Goal: Use online tool/utility: Utilize a website feature to perform a specific function

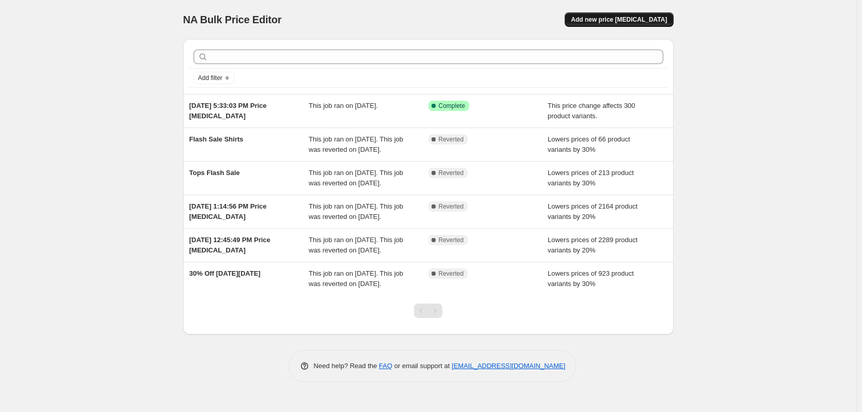
click at [607, 16] on span "Add new price [MEDICAL_DATA]" at bounding box center [619, 19] width 96 height 8
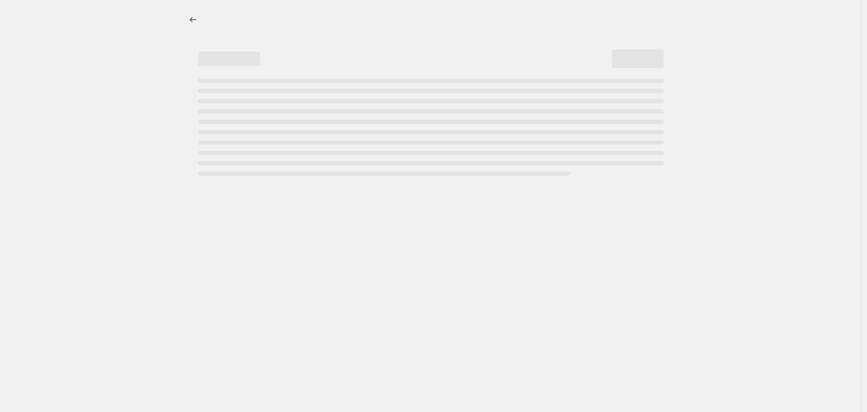
select select "percentage"
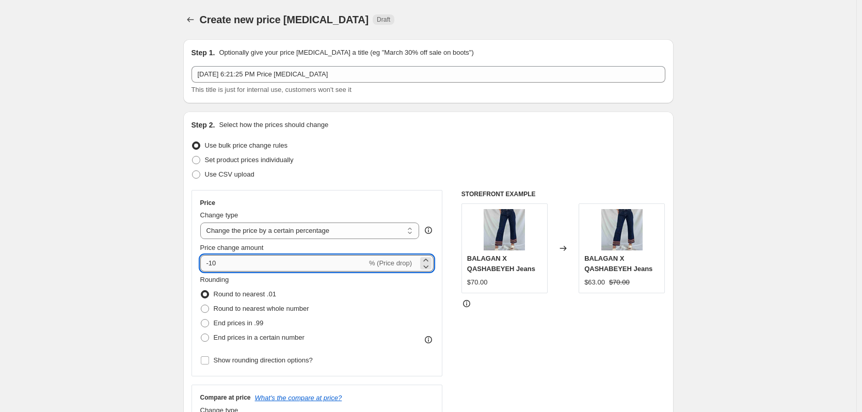
click at [329, 262] on input "-10" at bounding box center [283, 263] width 167 height 17
type input "-1"
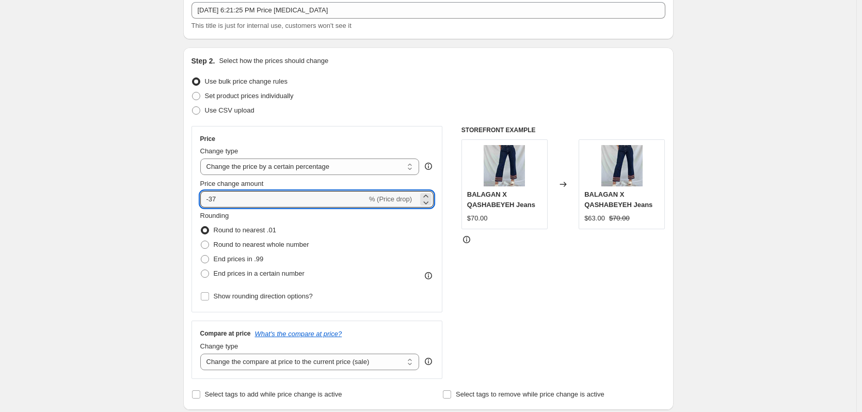
scroll to position [71, 0]
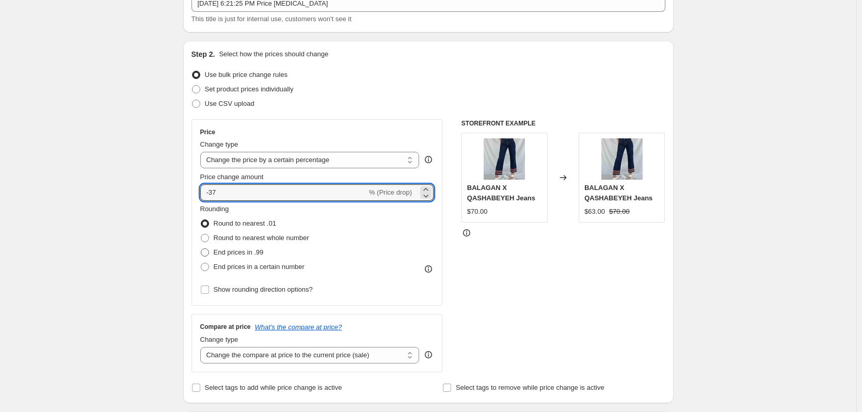
type input "-37"
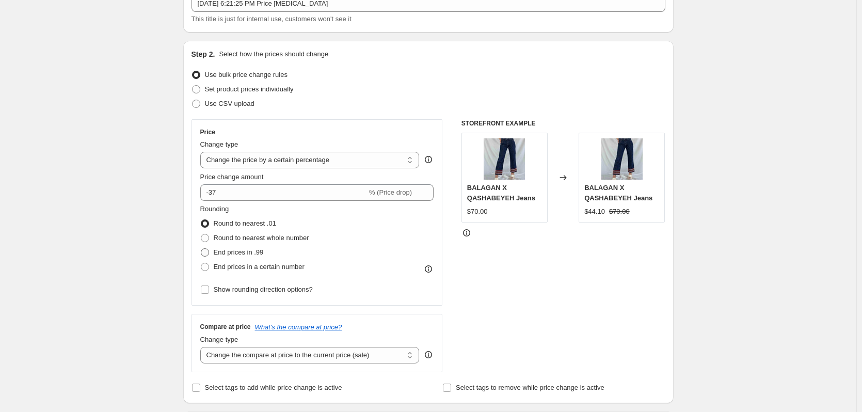
click at [230, 252] on span "End prices in .99" at bounding box center [239, 252] width 50 height 8
click at [201, 249] on input "End prices in .99" at bounding box center [201, 248] width 1 height 1
radio input "true"
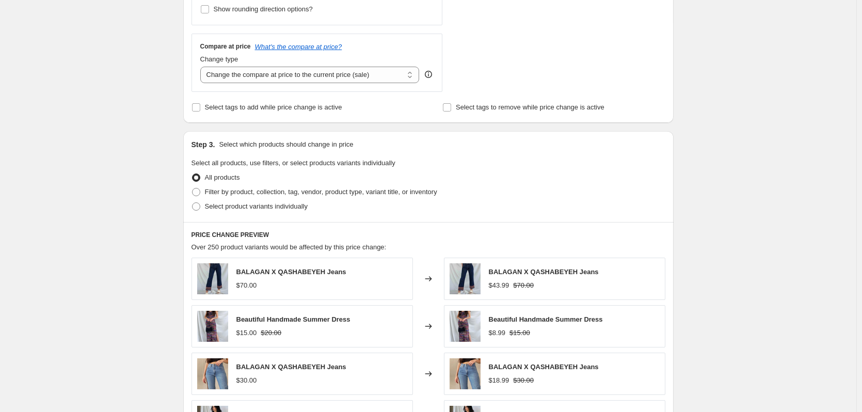
scroll to position [352, 0]
click at [263, 194] on span "Filter by product, collection, tag, vendor, product type, variant title, or inv…" at bounding box center [321, 191] width 232 height 8
click at [192, 187] on input "Filter by product, collection, tag, vendor, product type, variant title, or inv…" at bounding box center [192, 187] width 1 height 1
radio input "true"
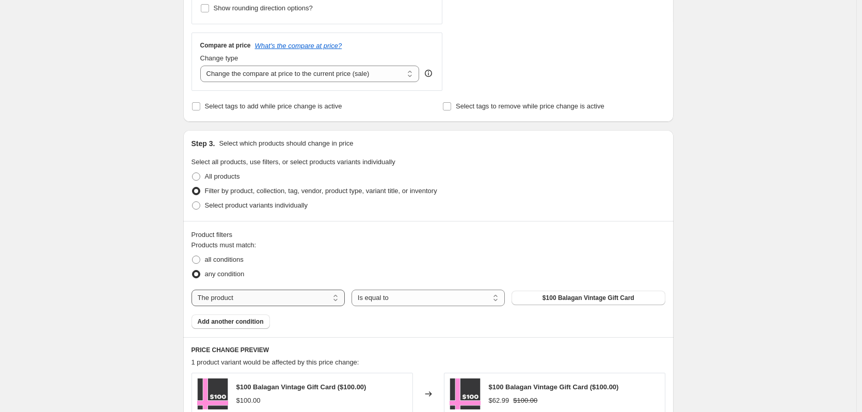
click at [282, 304] on select "The product The product's collection The product's tag The product's vendor The…" at bounding box center [267, 297] width 153 height 17
select select "tag"
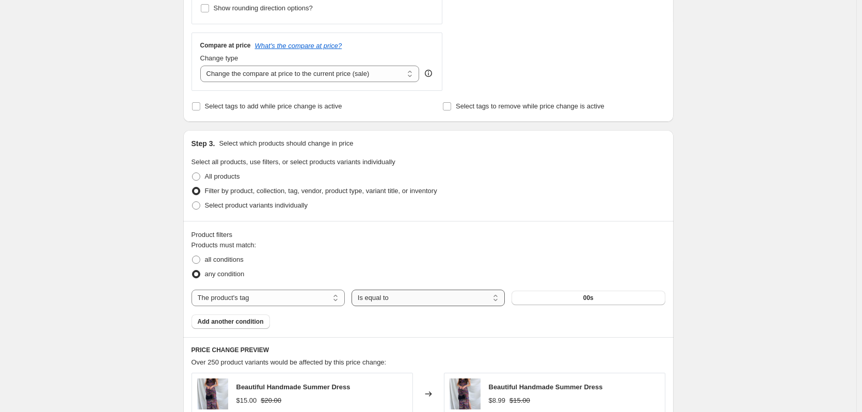
click at [385, 291] on select "Is equal to Is not equal to" at bounding box center [427, 297] width 153 height 17
click at [534, 289] on div "Products must match: all conditions any condition The product The product's col…" at bounding box center [428, 284] width 474 height 89
click at [540, 296] on button "00s" at bounding box center [587, 297] width 153 height 14
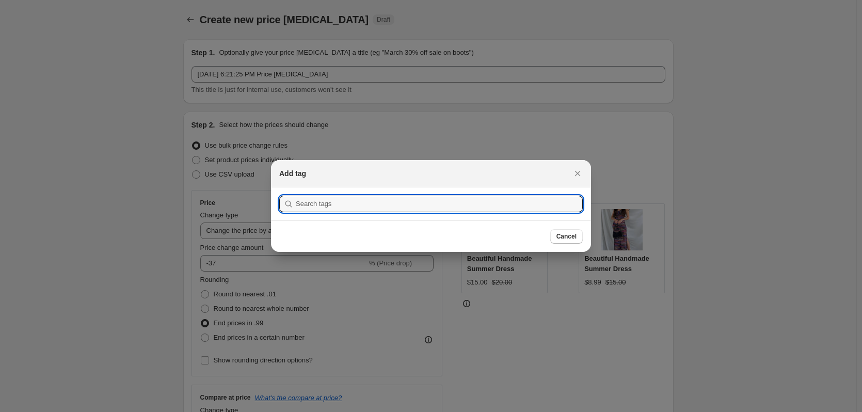
scroll to position [0, 0]
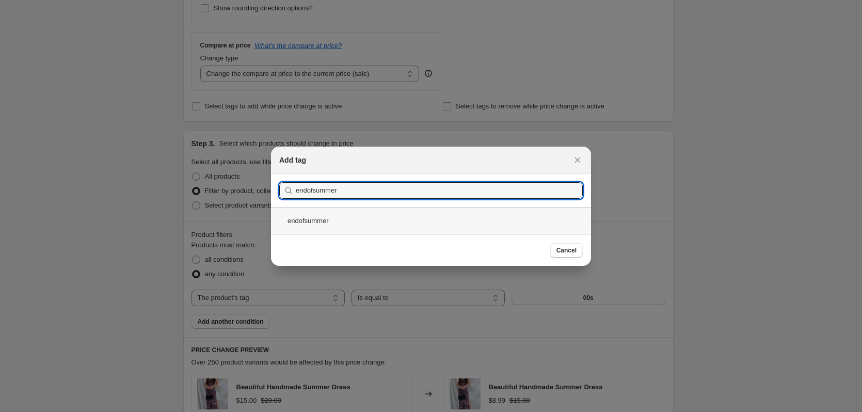
type input "endofsummer"
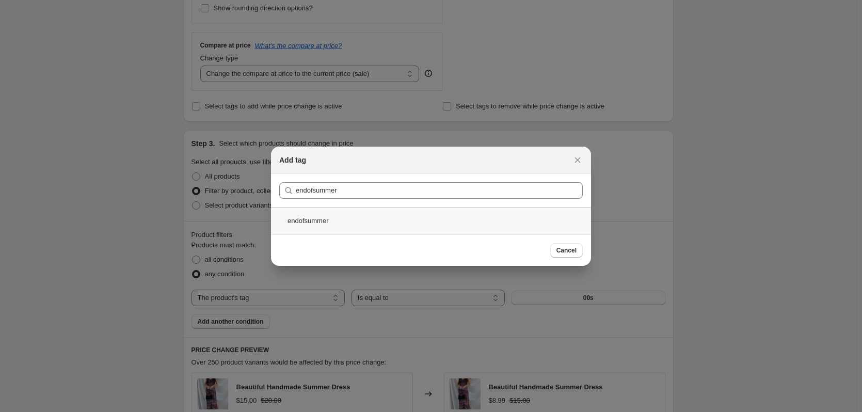
click at [366, 222] on div "endofsummer" at bounding box center [431, 220] width 320 height 27
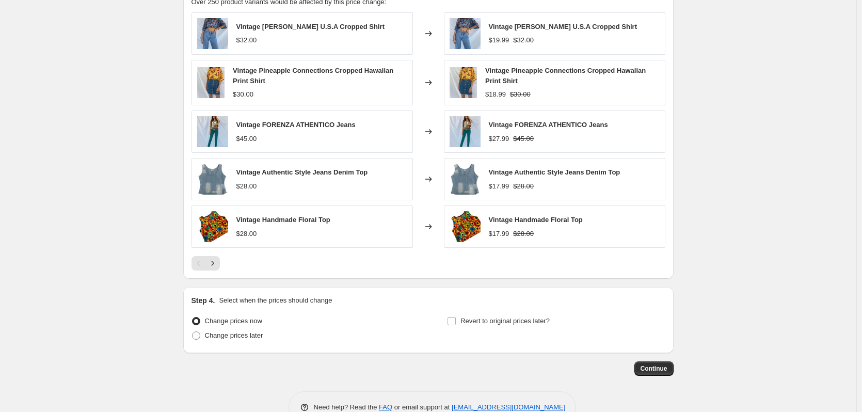
scroll to position [711, 0]
click at [656, 368] on span "Continue" at bounding box center [653, 369] width 27 height 8
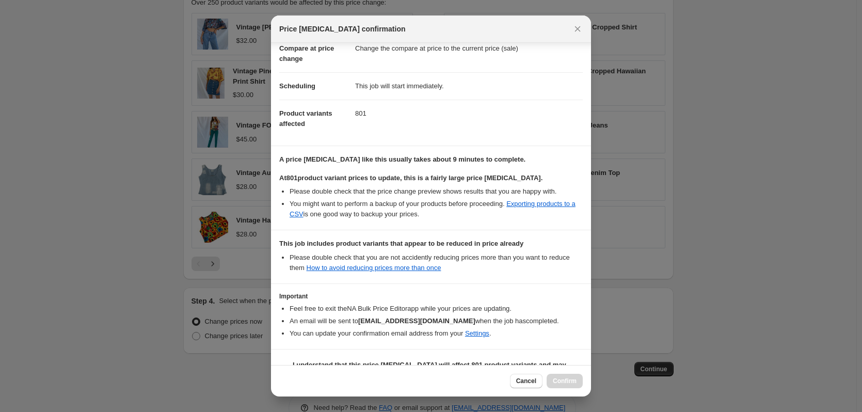
scroll to position [79, 0]
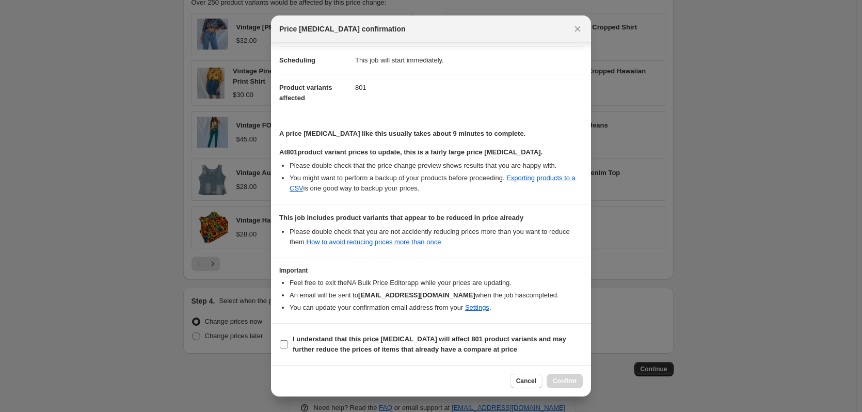
click at [409, 345] on b "I understand that this price [MEDICAL_DATA] will affect 801 product variants an…" at bounding box center [429, 344] width 273 height 18
click at [288, 345] on input "I understand that this price [MEDICAL_DATA] will affect 801 product variants an…" at bounding box center [284, 344] width 8 height 8
checkbox input "true"
click at [573, 383] on span "Confirm" at bounding box center [565, 381] width 24 height 8
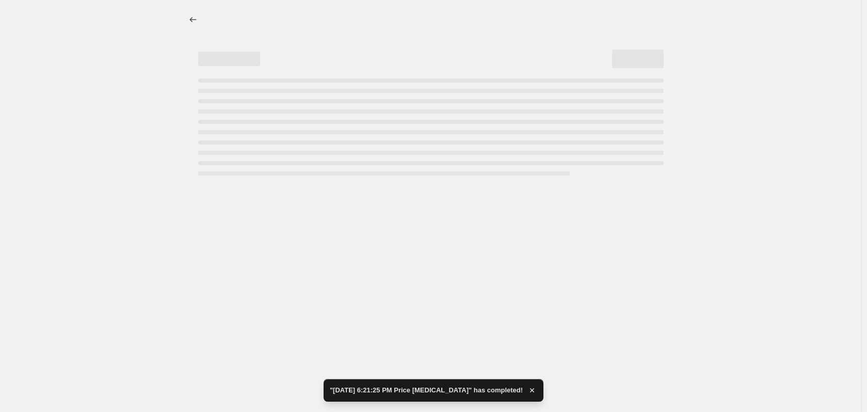
select select "percentage"
select select "tag"
